Goal: Feedback & Contribution: Contribute content

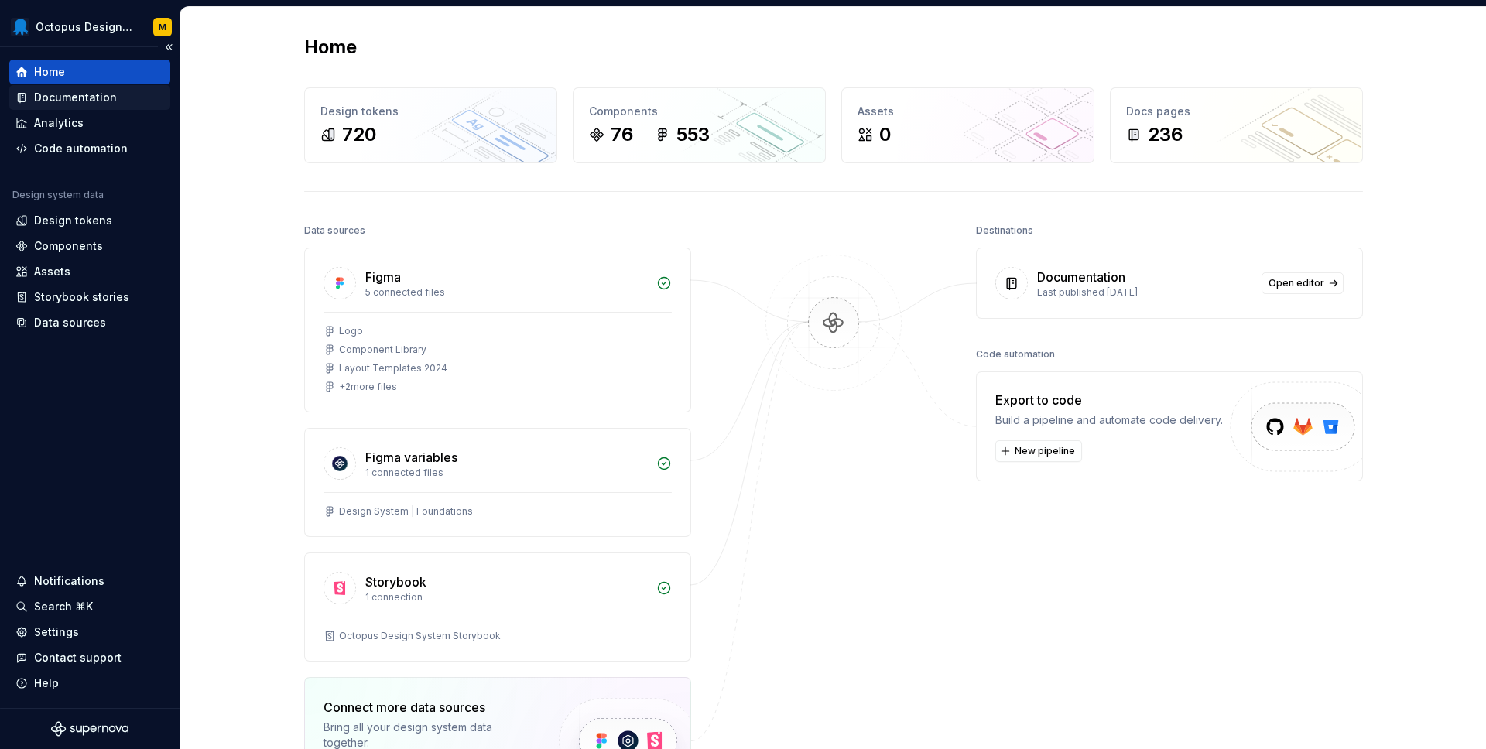
click at [84, 95] on div "Documentation" at bounding box center [75, 97] width 83 height 15
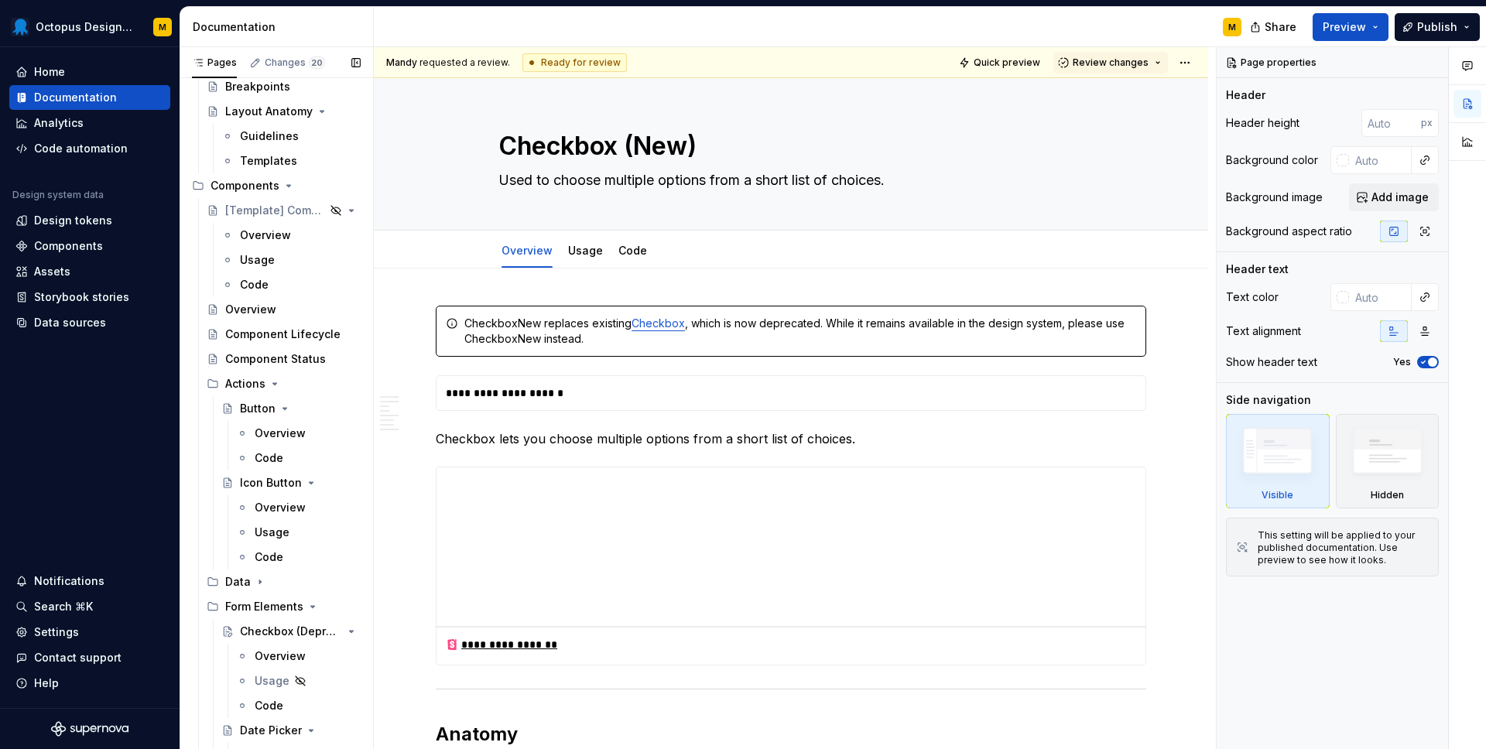
scroll to position [539, 0]
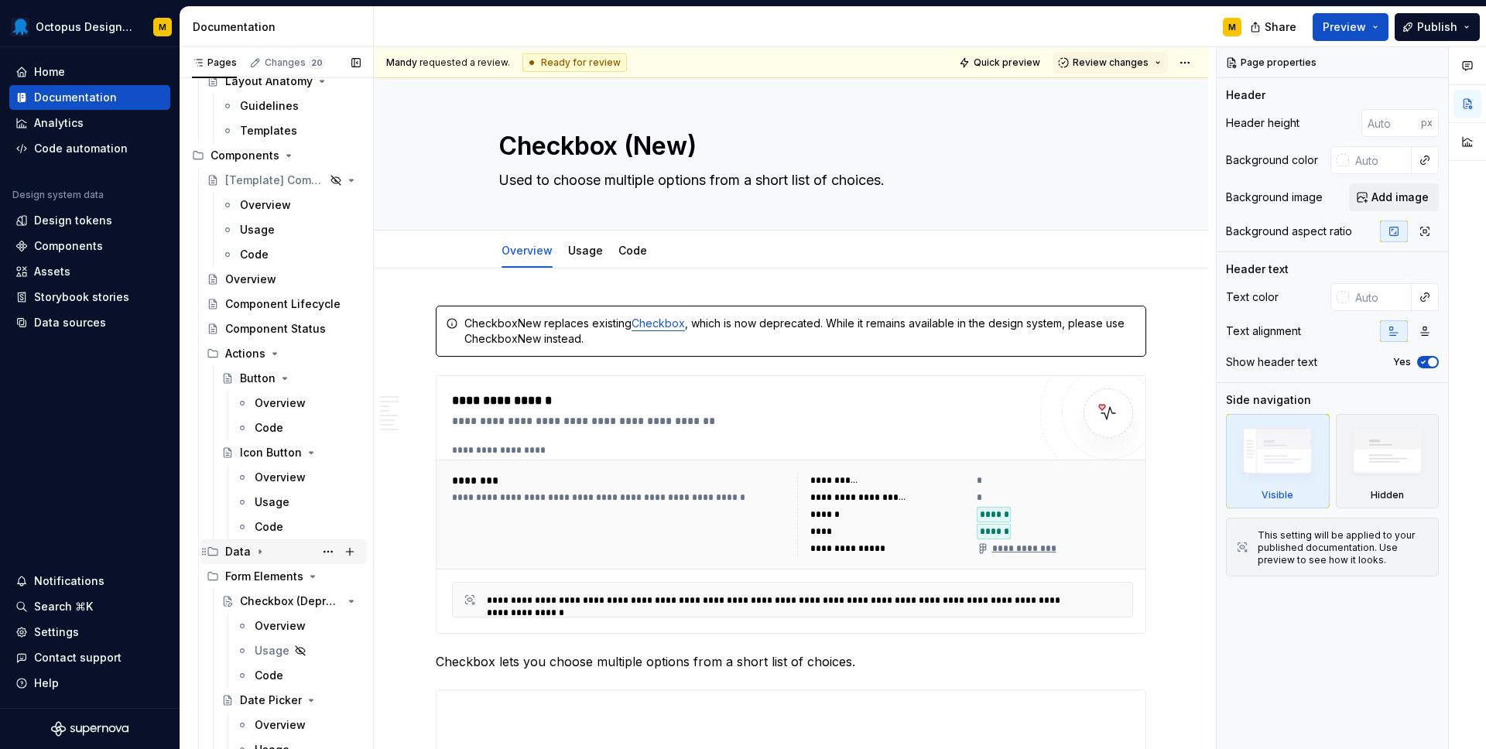
click at [259, 552] on icon "Page tree" at bounding box center [260, 552] width 2 height 4
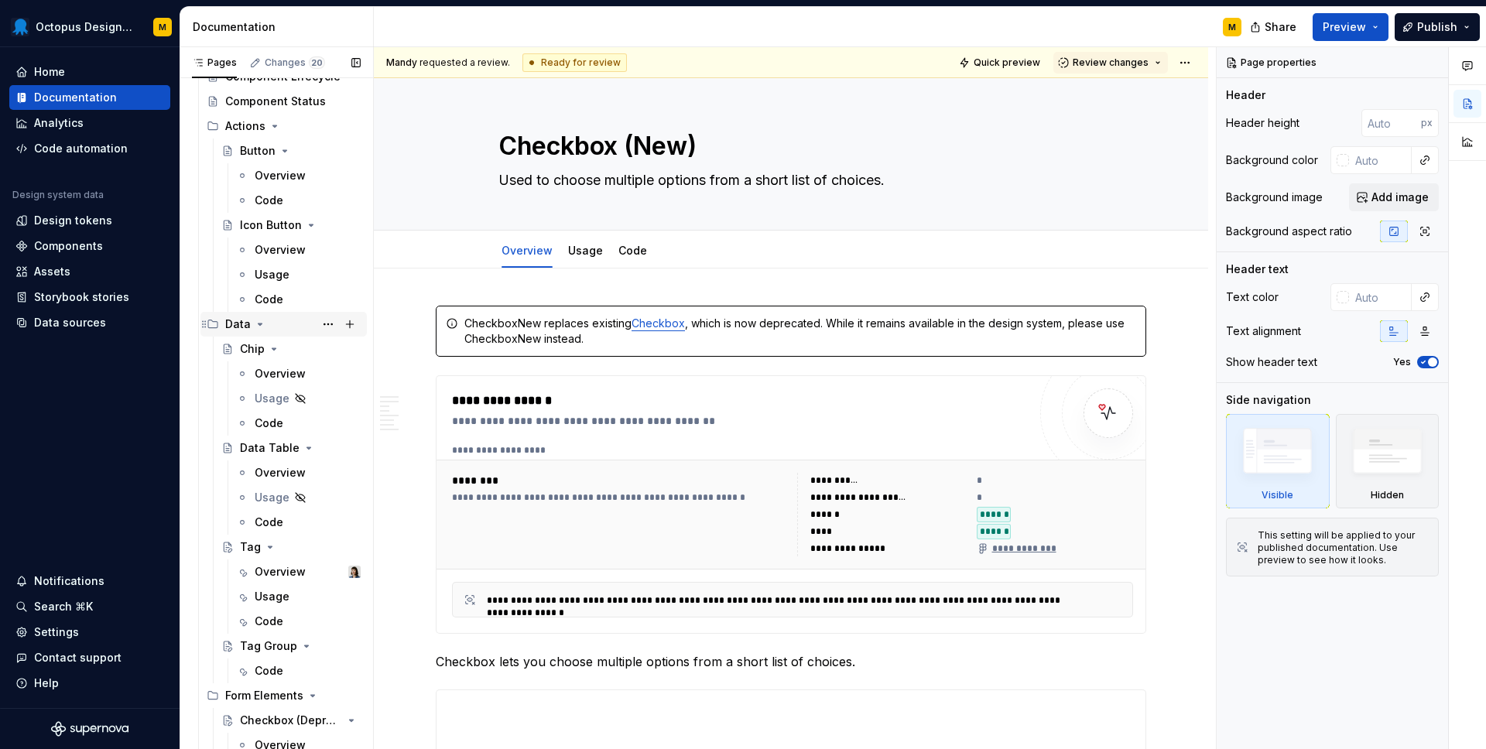
scroll to position [787, 0]
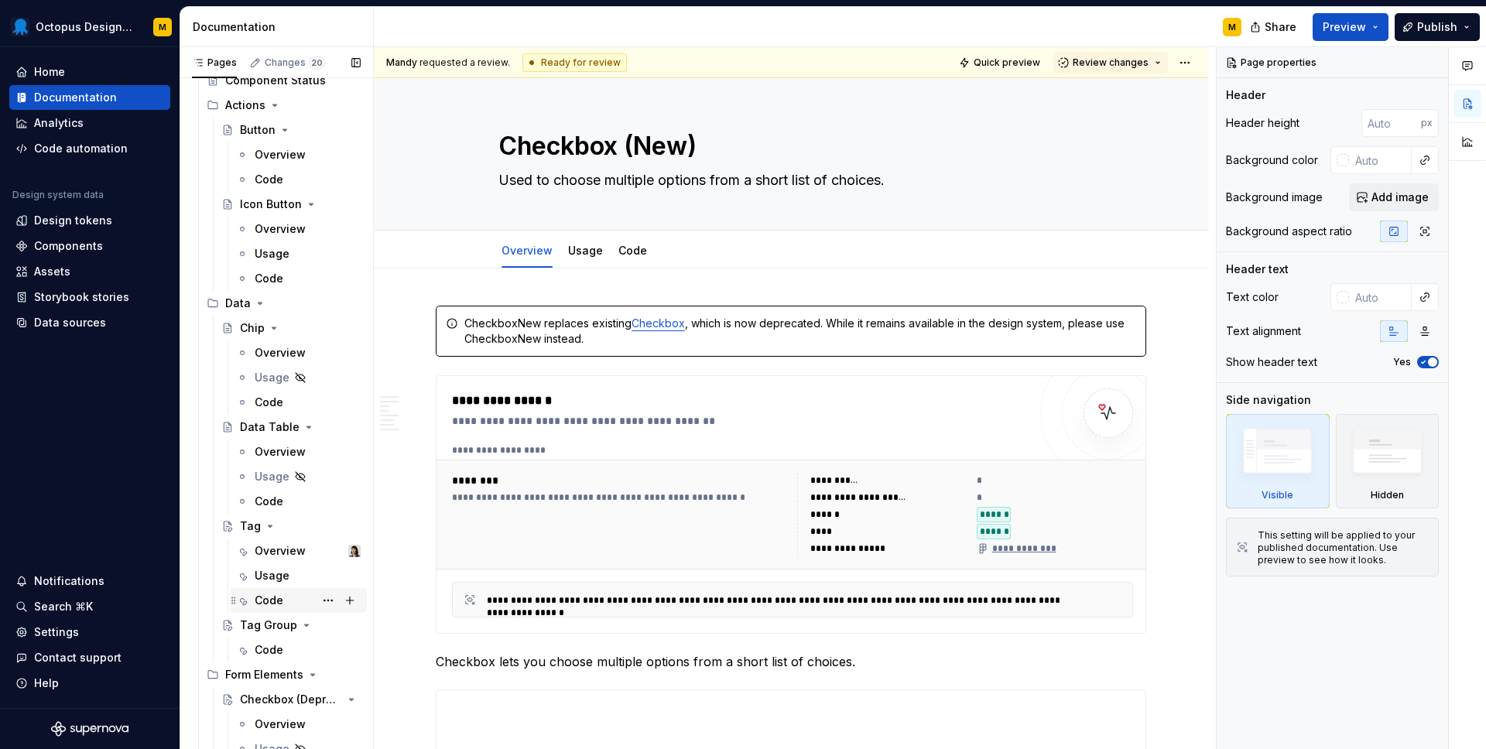
click at [275, 597] on div "Code" at bounding box center [269, 600] width 29 height 15
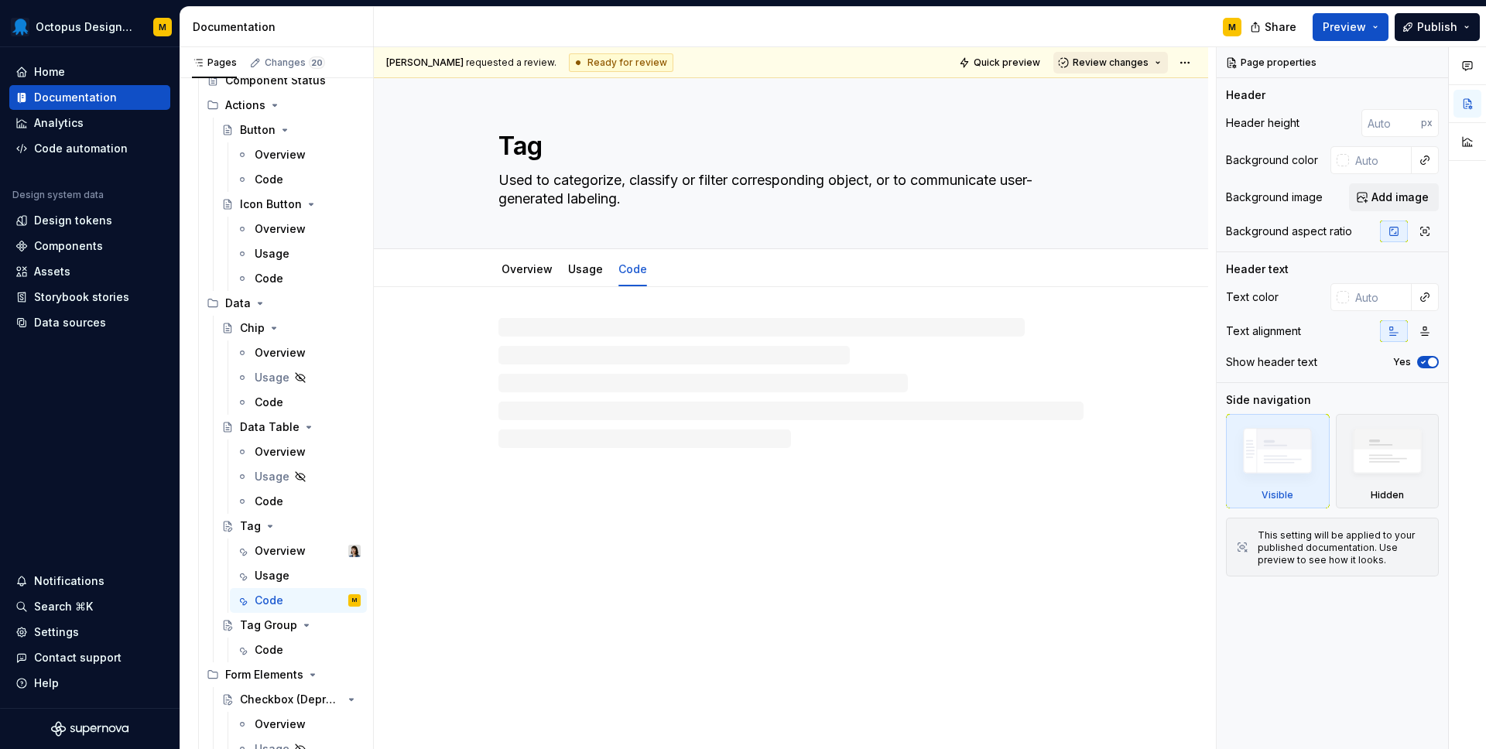
click at [1130, 64] on span "Review changes" at bounding box center [1111, 63] width 76 height 12
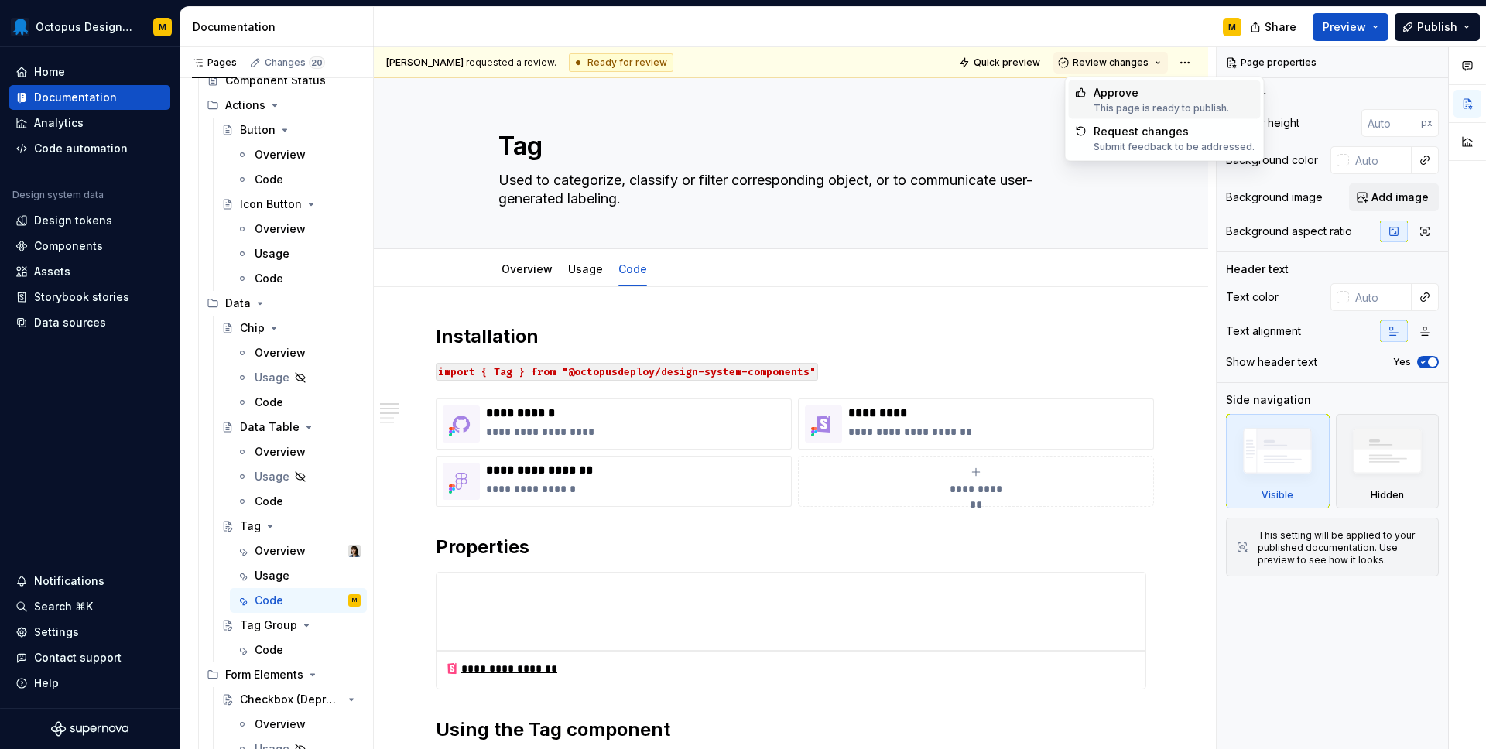
click at [1139, 99] on div "Approve" at bounding box center [1161, 92] width 135 height 15
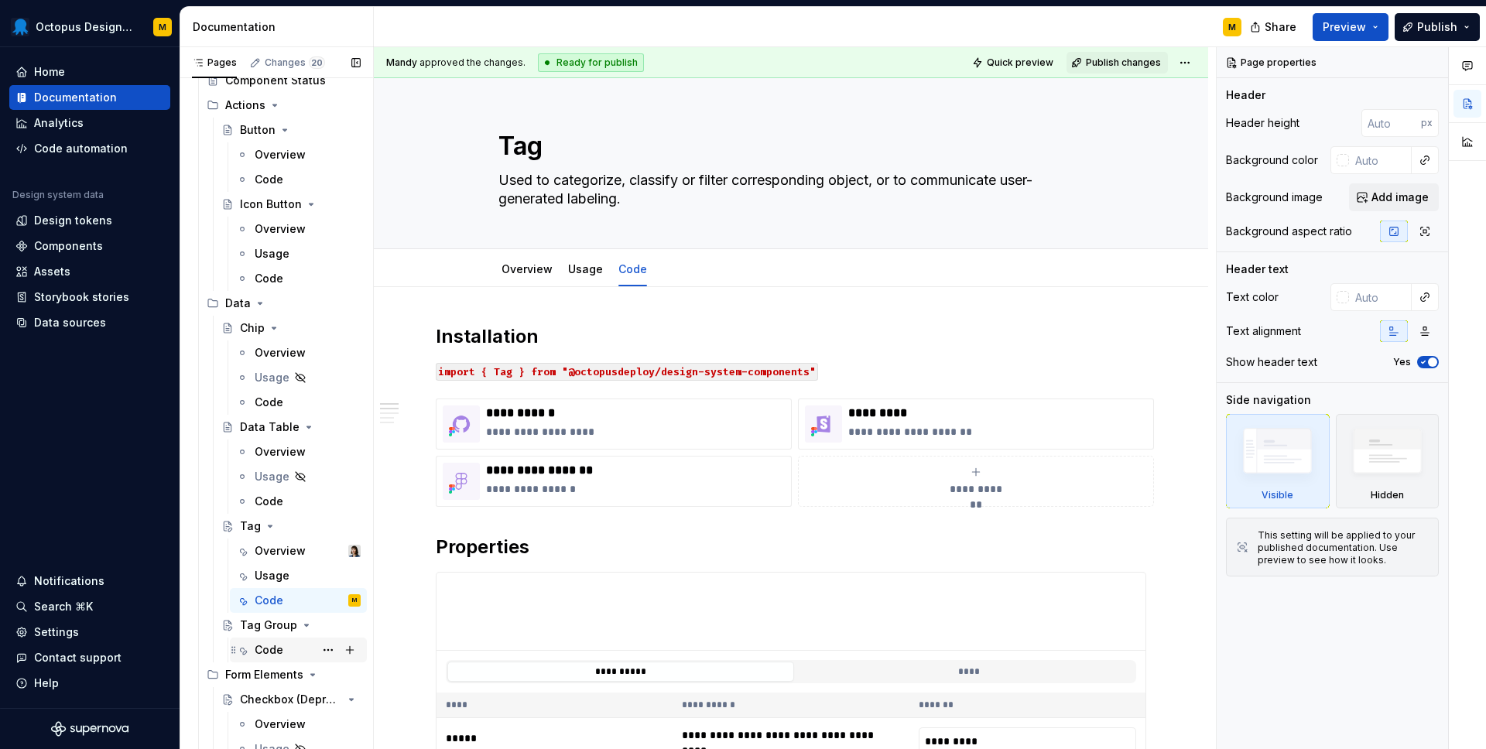
click at [286, 650] on div "Code" at bounding box center [308, 650] width 106 height 22
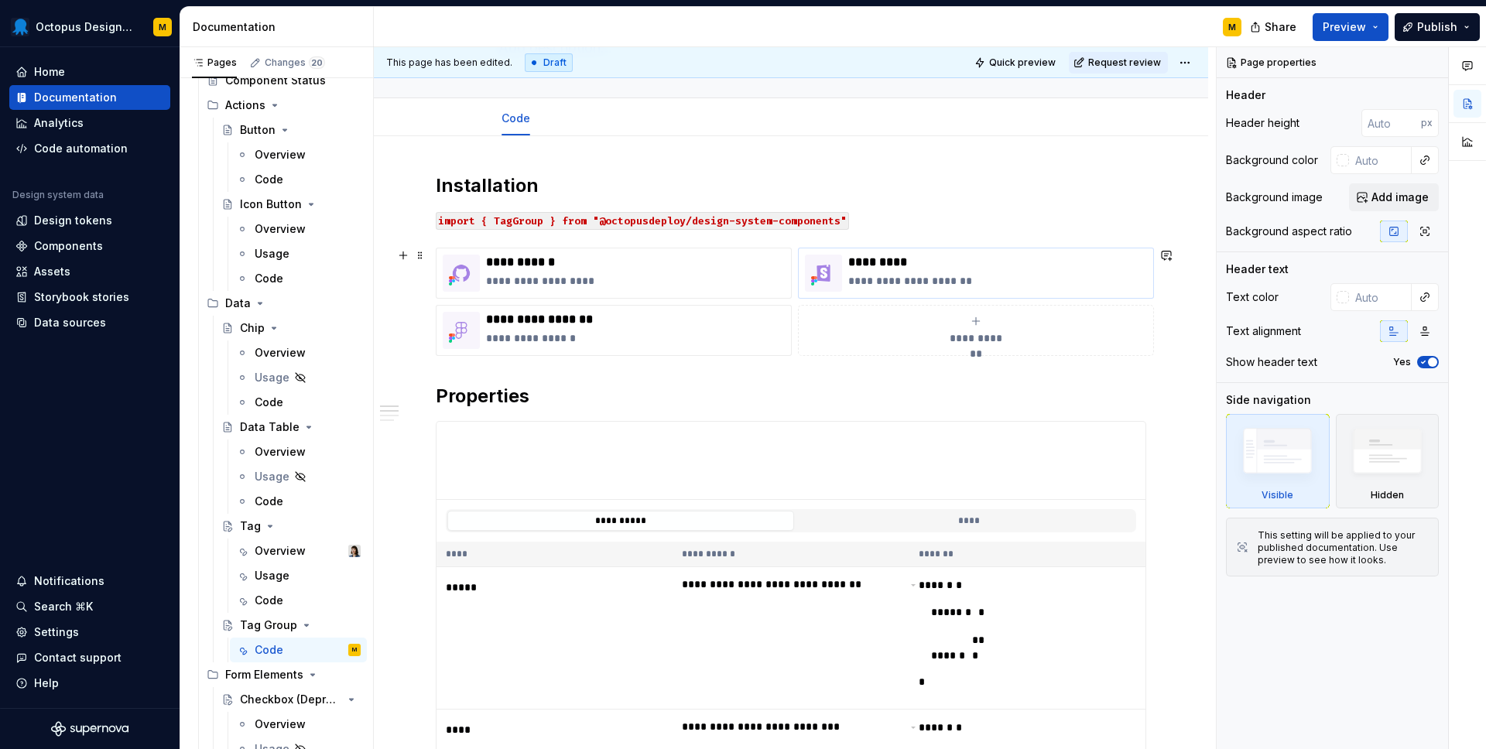
scroll to position [47, 0]
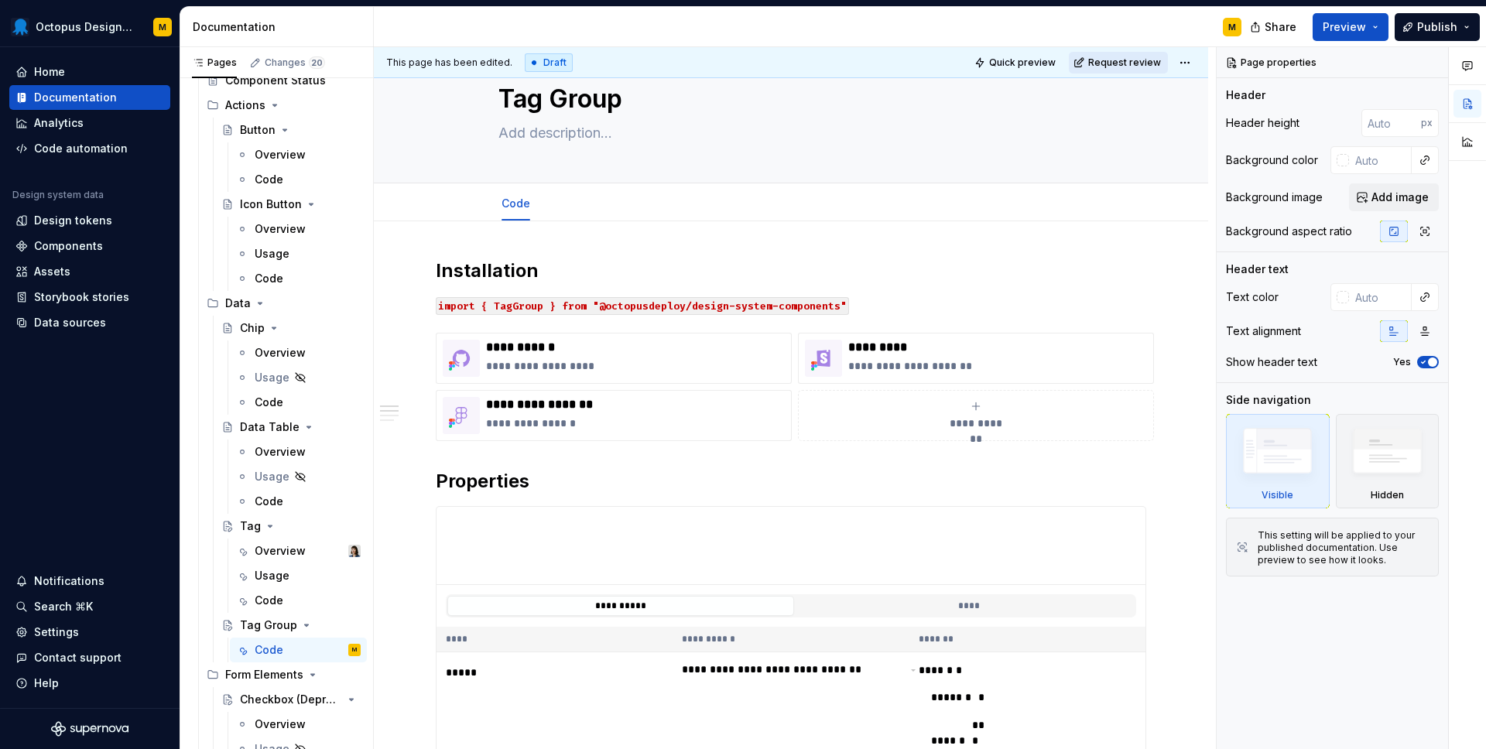
click at [1126, 59] on span "Request review" at bounding box center [1124, 63] width 73 height 12
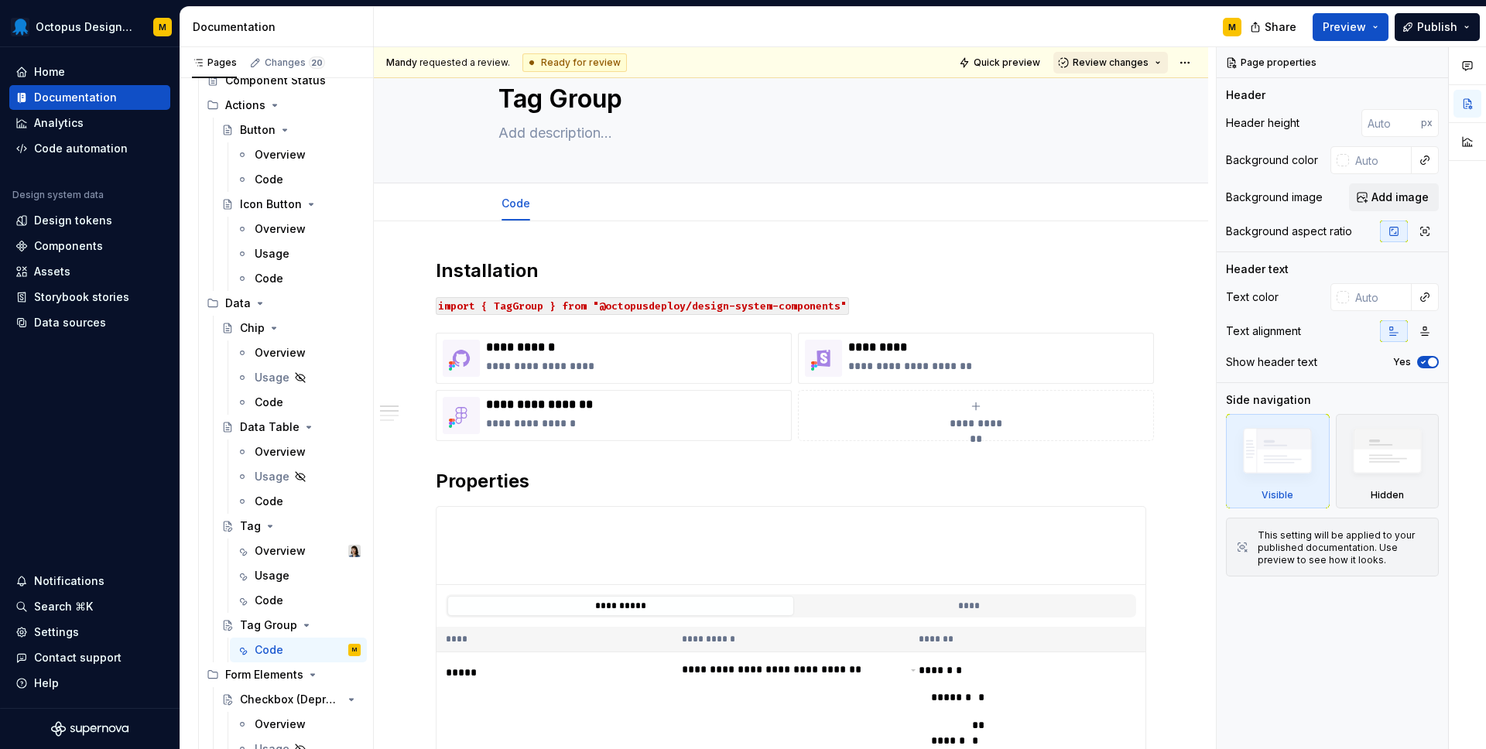
click at [1124, 64] on span "Review changes" at bounding box center [1111, 63] width 76 height 12
click at [1138, 105] on div "This page is ready to publish." at bounding box center [1161, 108] width 135 height 12
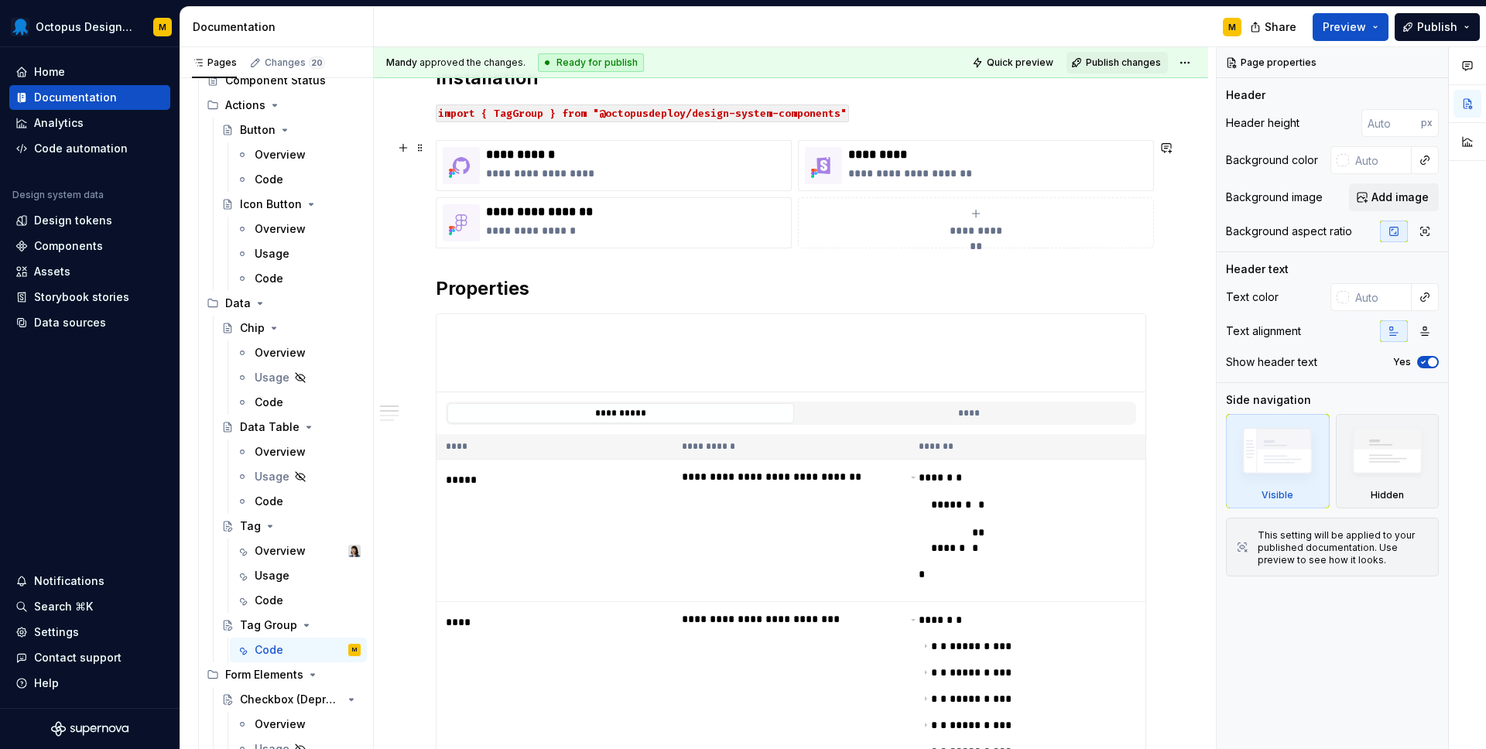
scroll to position [246, 0]
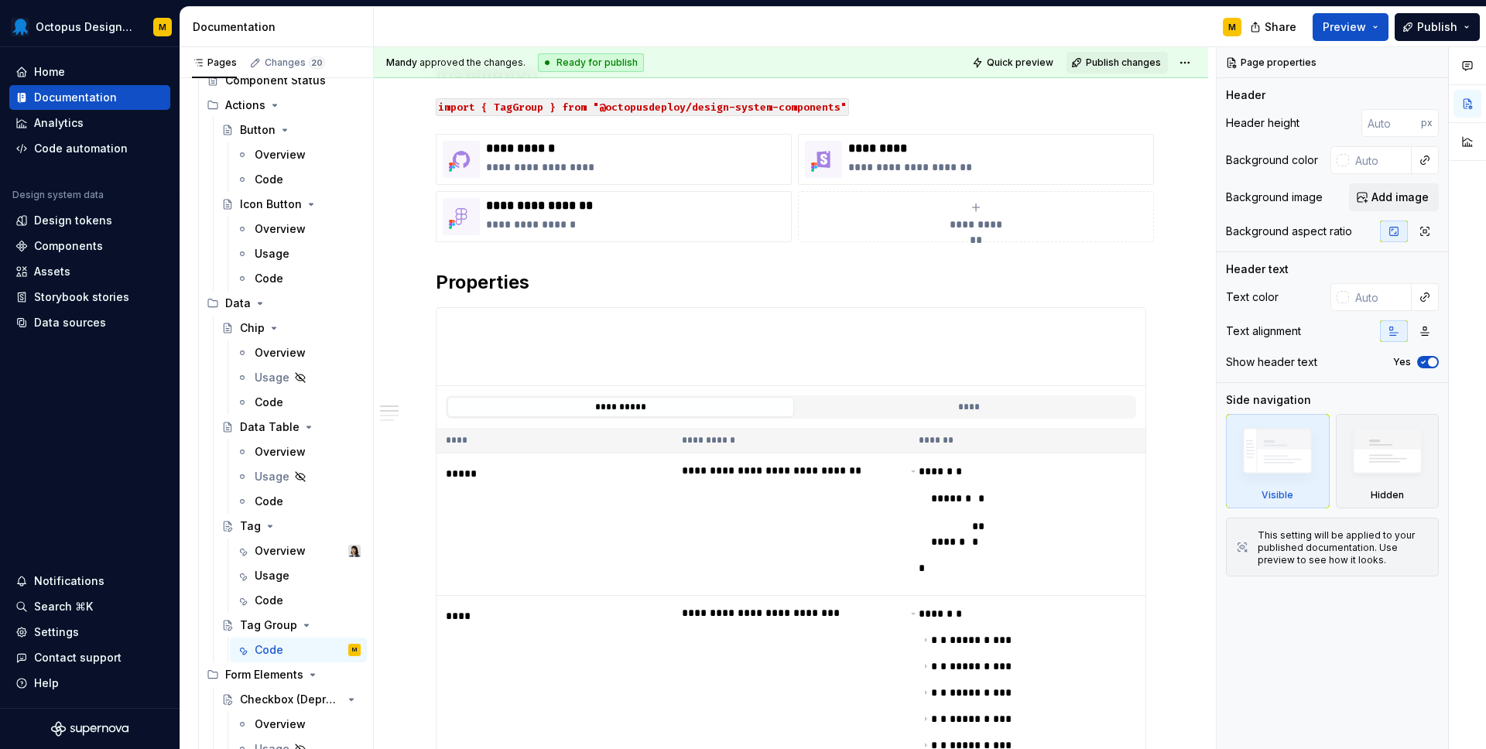
type textarea "*"
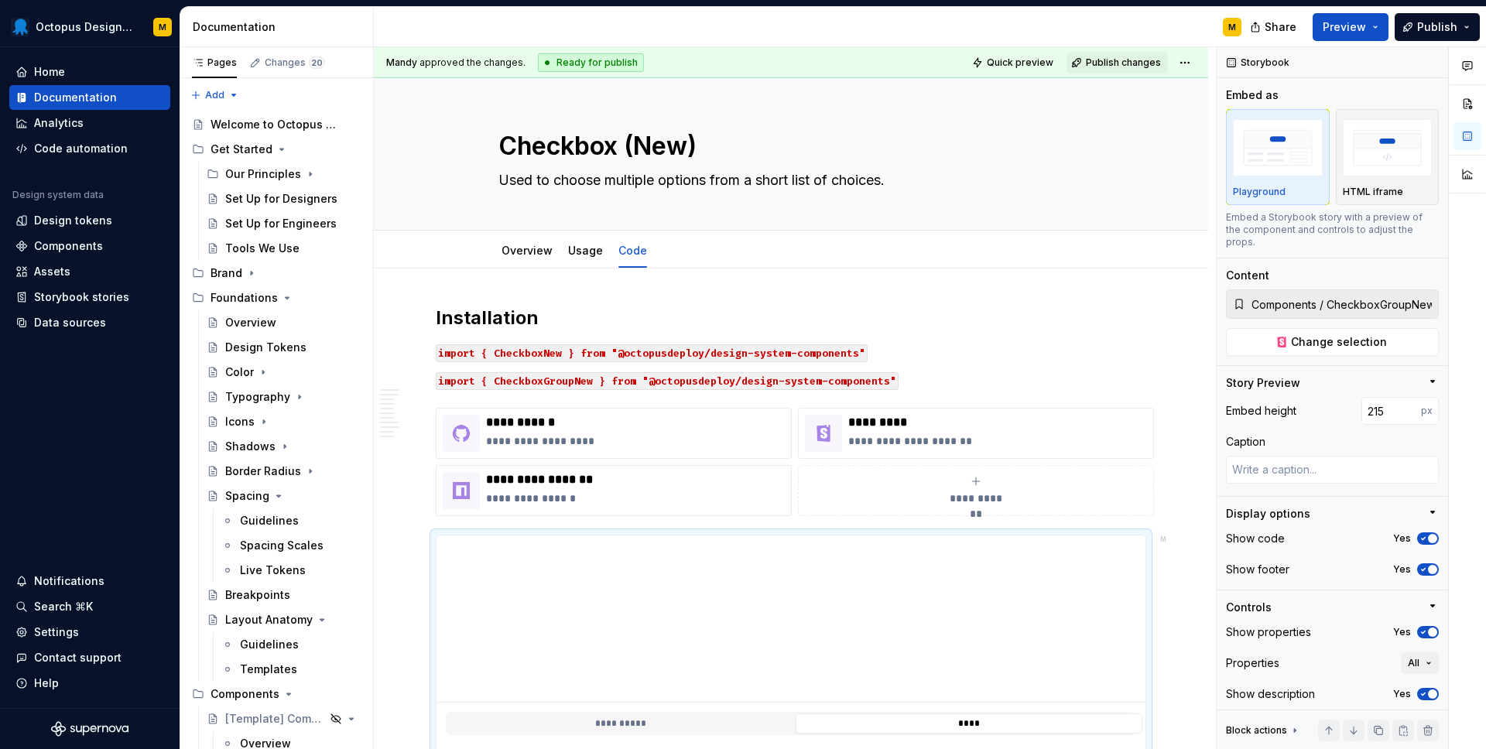
scroll to position [339, 0]
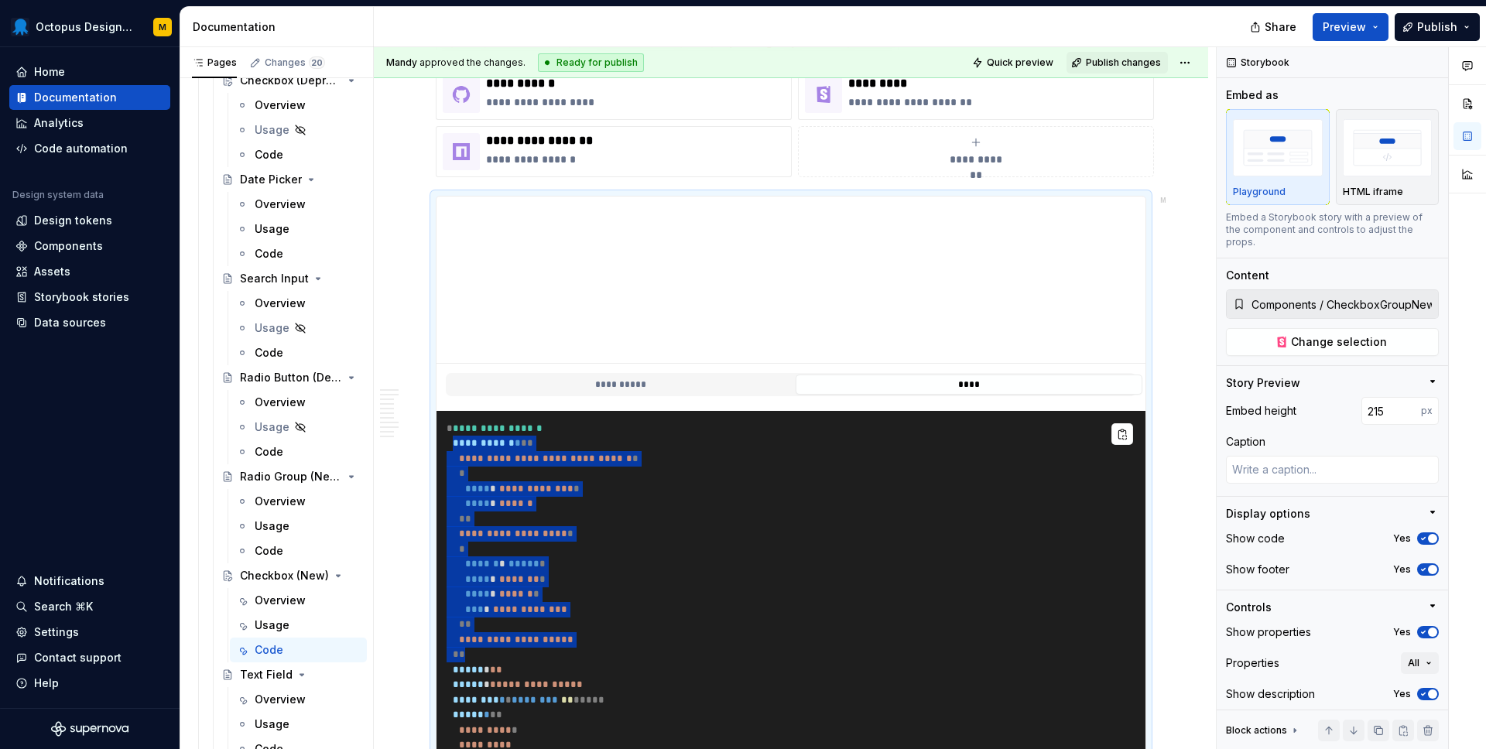
type textarea "*"
